Goal: Task Accomplishment & Management: Manage account settings

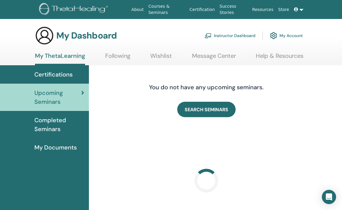
click at [221, 34] on link "Instructor Dashboard" at bounding box center [230, 35] width 51 height 13
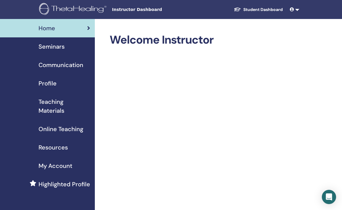
click at [53, 50] on span "Seminars" at bounding box center [52, 46] width 26 height 9
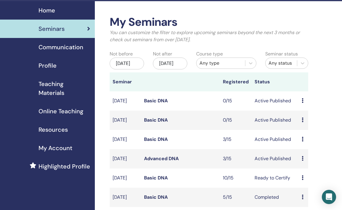
scroll to position [31, 0]
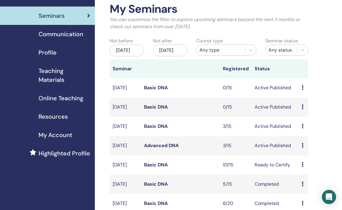
click at [164, 129] on link "Basic DNA" at bounding box center [156, 126] width 24 height 6
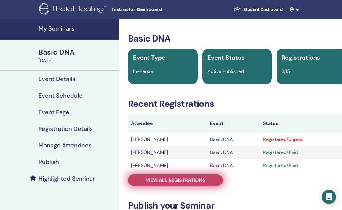
click at [188, 177] on span "View all registrations" at bounding box center [176, 180] width 60 height 6
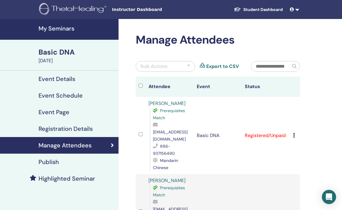
click at [294, 133] on icon at bounding box center [294, 135] width 2 height 5
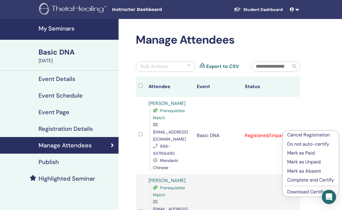
click at [298, 192] on link "Download Certificate" at bounding box center [311, 192] width 46 height 6
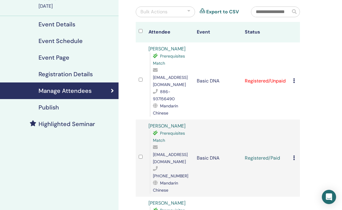
scroll to position [56, 0]
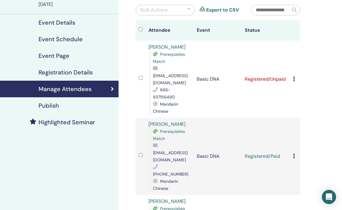
click at [293, 78] on div "Cancel Registration Do not auto-certify Mark as Paid Mark as Unpaid Mark as Abs…" at bounding box center [295, 79] width 4 height 7
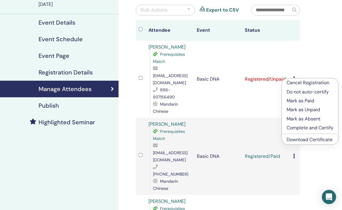
click at [295, 100] on p "Mark as Paid" at bounding box center [310, 100] width 47 height 7
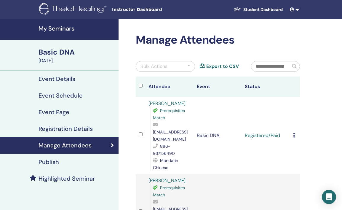
click at [165, 41] on h2 "Manage Attendees" at bounding box center [218, 40] width 164 height 14
click at [56, 34] on link "My Seminars" at bounding box center [59, 29] width 119 height 21
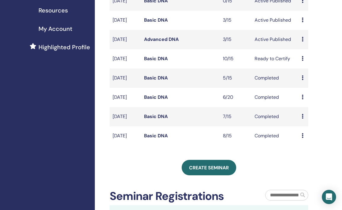
scroll to position [135, 0]
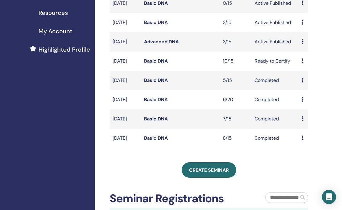
click at [161, 45] on link "Advanced DNA" at bounding box center [161, 42] width 35 height 6
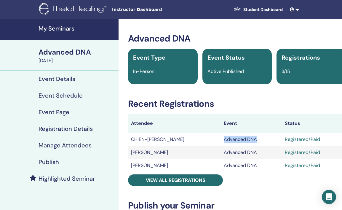
drag, startPoint x: 217, startPoint y: 140, endPoint x: 250, endPoint y: 139, distance: 32.9
click at [250, 139] on td "Advanced DNA" at bounding box center [251, 139] width 61 height 13
copy td "Advanced DNA"
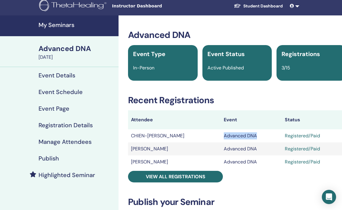
scroll to position [2, 0]
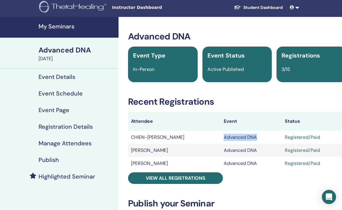
click at [69, 78] on h4 "Event Details" at bounding box center [57, 76] width 37 height 7
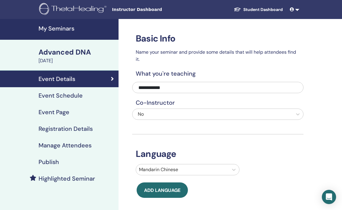
click at [66, 93] on h4 "Event Schedule" at bounding box center [61, 95] width 44 height 7
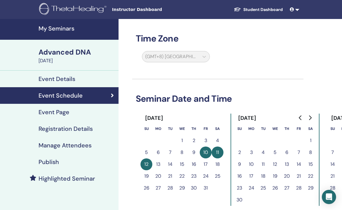
click at [76, 29] on h4 "My Seminars" at bounding box center [77, 28] width 77 height 7
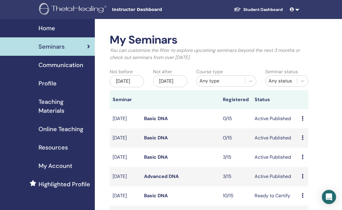
click at [159, 122] on link "Basic DNA" at bounding box center [156, 118] width 24 height 6
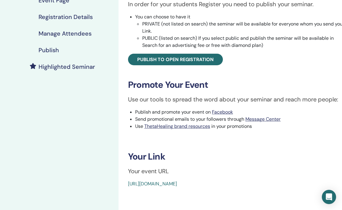
scroll to position [113, 0]
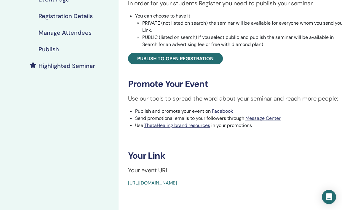
drag, startPoint x: 126, startPoint y: 183, endPoint x: 282, endPoint y: 185, distance: 155.8
click at [282, 185] on div "Basic DNA Event Type In-Person Event Status Active Published Registrations 0/15…" at bounding box center [237, 53] width 230 height 266
copy link "[URL][DOMAIN_NAME]"
